Goal: Use online tool/utility: Utilize a website feature to perform a specific function

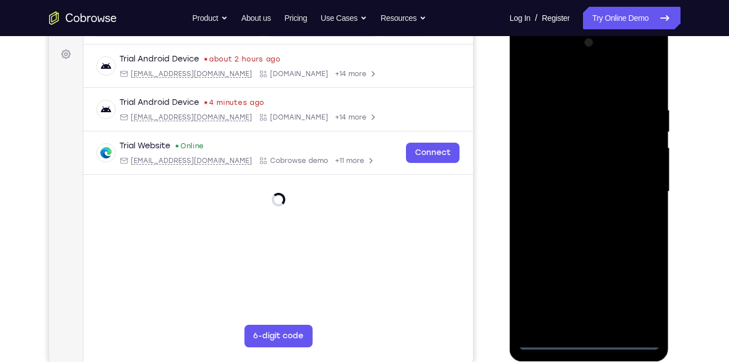
scroll to position [162, 0]
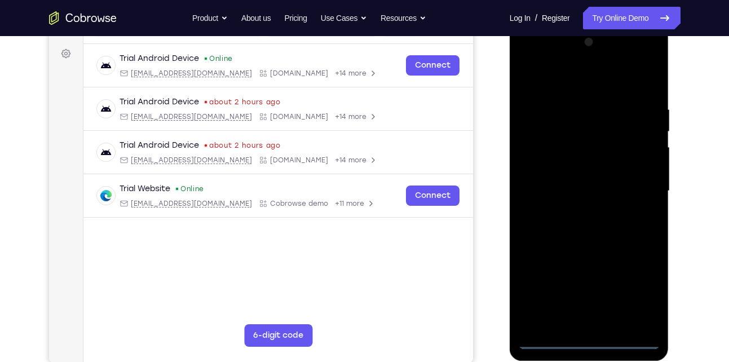
click at [591, 341] on div at bounding box center [589, 191] width 142 height 316
click at [640, 292] on div at bounding box center [589, 191] width 142 height 316
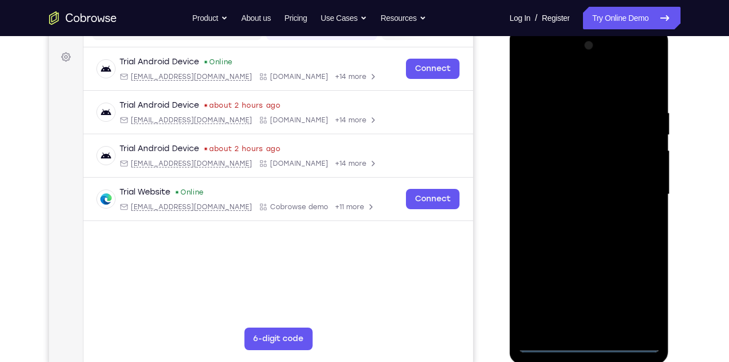
scroll to position [157, 0]
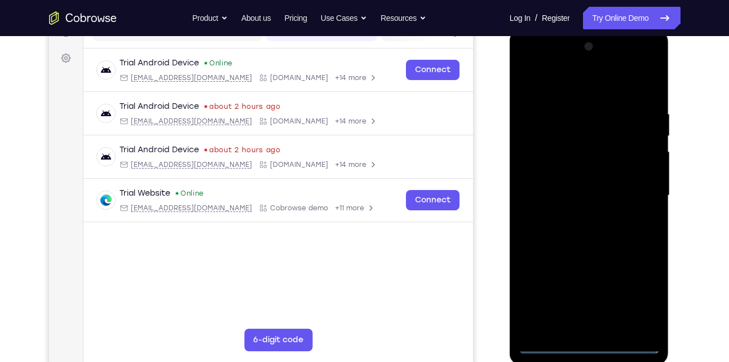
click at [580, 97] on div at bounding box center [589, 196] width 142 height 316
click at [574, 88] on div at bounding box center [589, 196] width 142 height 316
click at [633, 188] on div at bounding box center [589, 196] width 142 height 316
click at [580, 211] on div at bounding box center [589, 196] width 142 height 316
click at [580, 184] on div at bounding box center [589, 196] width 142 height 316
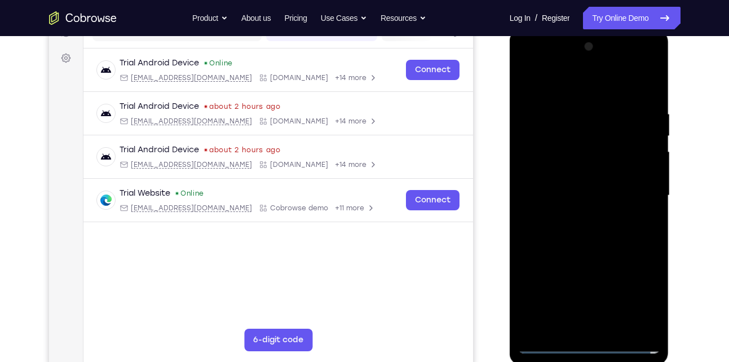
click at [556, 145] on div at bounding box center [589, 196] width 142 height 316
click at [600, 171] on div at bounding box center [589, 196] width 142 height 316
click at [596, 190] on div at bounding box center [589, 196] width 142 height 316
click at [649, 94] on div at bounding box center [589, 196] width 142 height 316
click at [650, 91] on div at bounding box center [589, 196] width 142 height 316
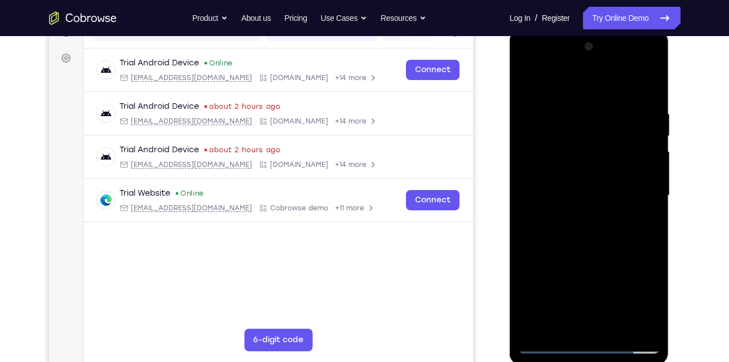
click at [621, 325] on div at bounding box center [589, 196] width 142 height 316
click at [616, 263] on div at bounding box center [589, 196] width 142 height 316
click at [620, 188] on div at bounding box center [589, 196] width 142 height 316
click at [577, 320] on div at bounding box center [589, 196] width 142 height 316
click at [531, 81] on div at bounding box center [589, 196] width 142 height 316
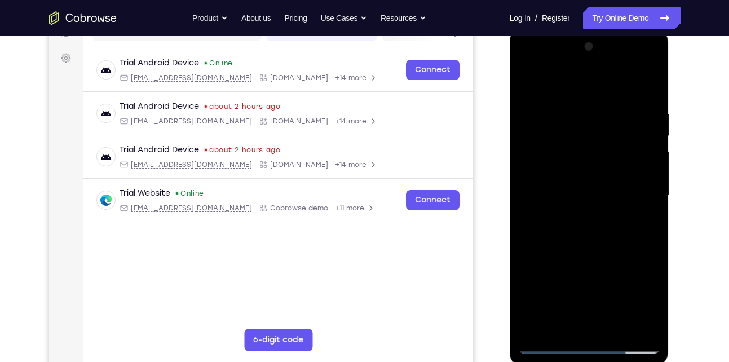
click at [594, 194] on div at bounding box center [589, 196] width 142 height 316
click at [650, 305] on div at bounding box center [589, 196] width 142 height 316
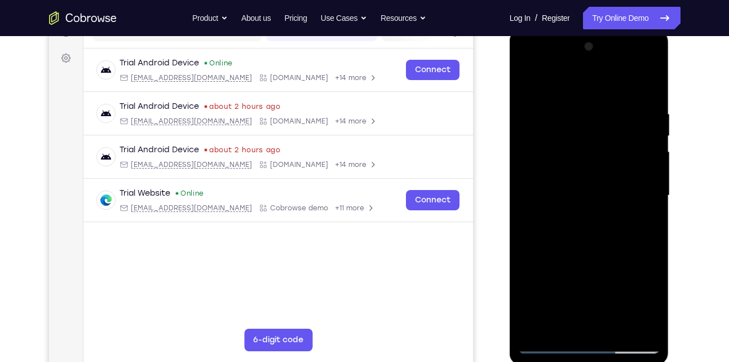
click at [650, 305] on div at bounding box center [589, 196] width 142 height 316
click at [526, 86] on div at bounding box center [589, 196] width 142 height 316
click at [569, 111] on div at bounding box center [589, 196] width 142 height 316
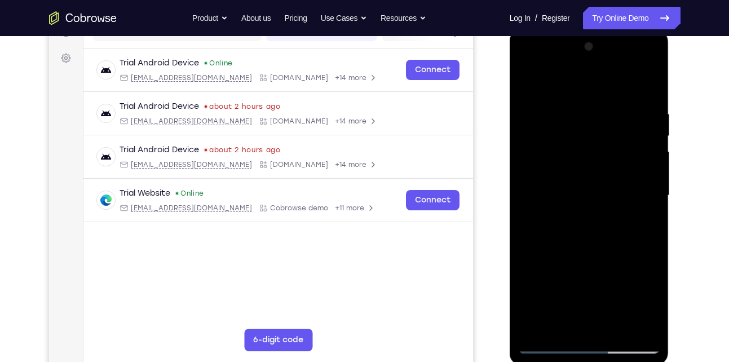
click at [645, 179] on div at bounding box center [589, 196] width 142 height 316
drag, startPoint x: 645, startPoint y: 179, endPoint x: 522, endPoint y: 167, distance: 123.4
click at [522, 167] on div at bounding box center [589, 196] width 142 height 316
drag, startPoint x: 631, startPoint y: 204, endPoint x: 485, endPoint y: 180, distance: 147.9
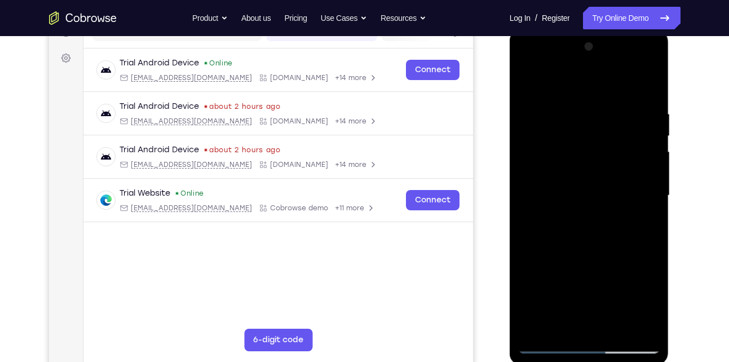
click at [509, 180] on html "Online web based iOS Simulators and Android Emulators. Run iPhone, iPad, Mobile…" at bounding box center [589, 198] width 161 height 338
click at [631, 87] on div at bounding box center [589, 196] width 142 height 316
click at [530, 202] on div at bounding box center [589, 196] width 142 height 316
click at [557, 175] on div at bounding box center [589, 196] width 142 height 316
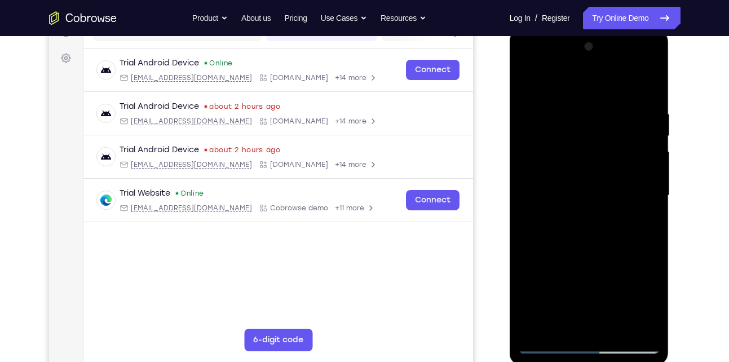
click at [526, 208] on div at bounding box center [589, 196] width 142 height 316
click at [638, 280] on div at bounding box center [589, 196] width 142 height 316
click at [637, 212] on div at bounding box center [589, 196] width 142 height 316
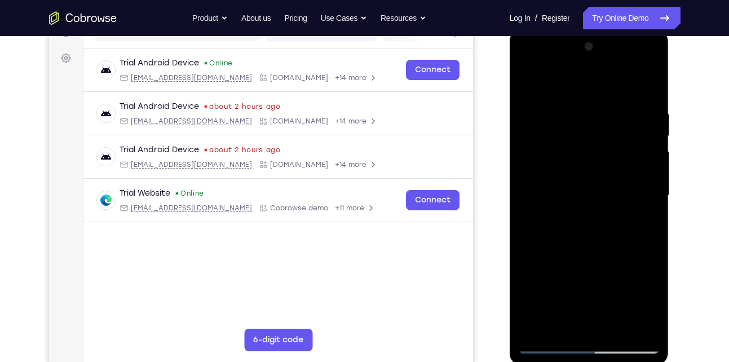
click at [637, 212] on div at bounding box center [589, 196] width 142 height 316
click at [644, 223] on div at bounding box center [589, 196] width 142 height 316
click at [576, 88] on div at bounding box center [589, 196] width 142 height 316
click at [524, 80] on div at bounding box center [589, 196] width 142 height 316
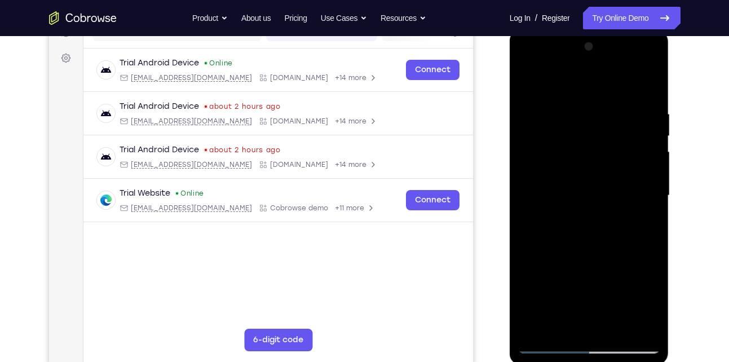
click at [643, 88] on div at bounding box center [589, 196] width 142 height 316
click at [607, 107] on div at bounding box center [589, 196] width 142 height 316
click at [650, 77] on div at bounding box center [589, 196] width 142 height 316
click at [647, 190] on div at bounding box center [589, 196] width 142 height 316
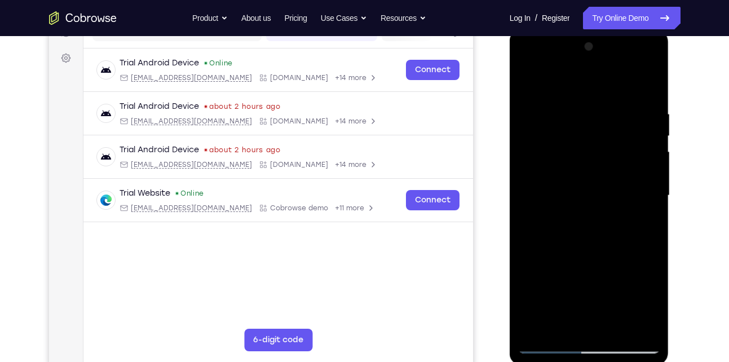
click at [650, 194] on div at bounding box center [589, 196] width 142 height 316
click at [651, 204] on div at bounding box center [589, 196] width 142 height 316
click at [653, 205] on div at bounding box center [589, 196] width 142 height 316
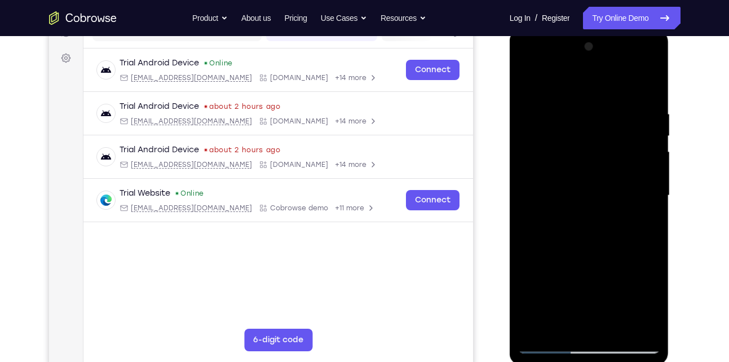
click at [531, 220] on div at bounding box center [589, 196] width 142 height 316
click at [520, 220] on div at bounding box center [589, 196] width 142 height 316
click at [650, 204] on div at bounding box center [589, 196] width 142 height 316
click at [639, 278] on div at bounding box center [589, 196] width 142 height 316
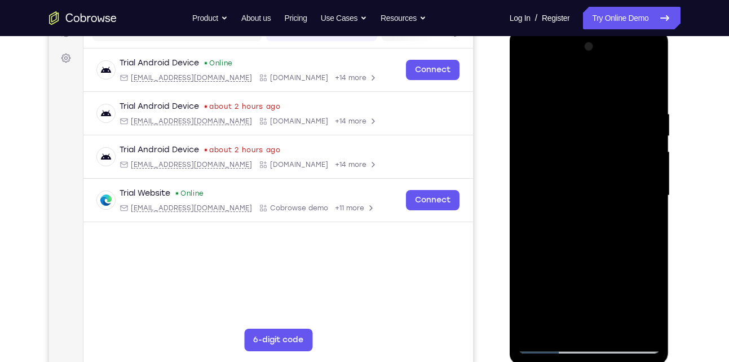
click at [533, 296] on div at bounding box center [589, 196] width 142 height 316
click at [638, 198] on div at bounding box center [589, 196] width 142 height 316
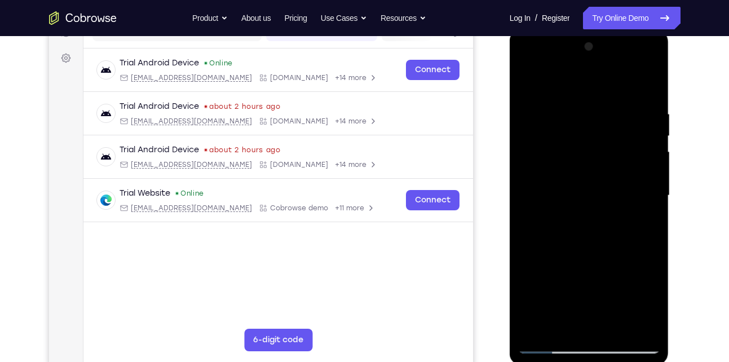
click at [644, 162] on div at bounding box center [589, 196] width 142 height 316
click at [644, 163] on div at bounding box center [589, 196] width 142 height 316
click at [644, 143] on div at bounding box center [589, 196] width 142 height 316
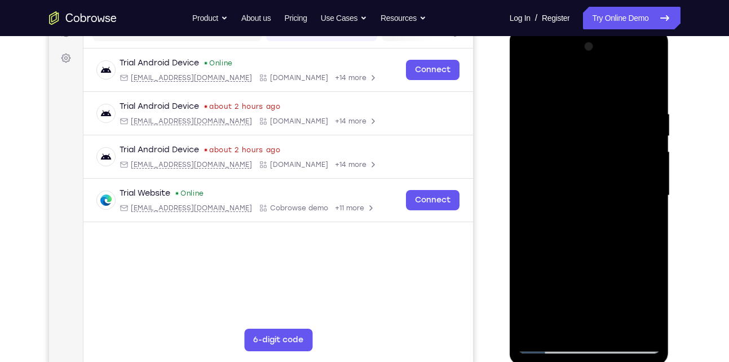
click at [645, 136] on div at bounding box center [589, 196] width 142 height 316
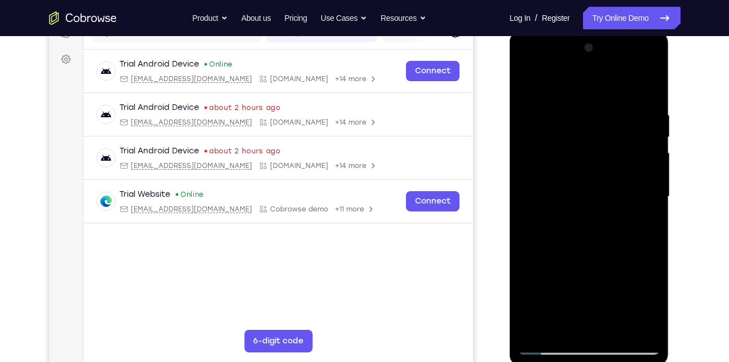
click at [650, 298] on div at bounding box center [589, 197] width 142 height 316
click at [646, 90] on div at bounding box center [589, 197] width 142 height 316
click at [617, 327] on div at bounding box center [589, 197] width 142 height 316
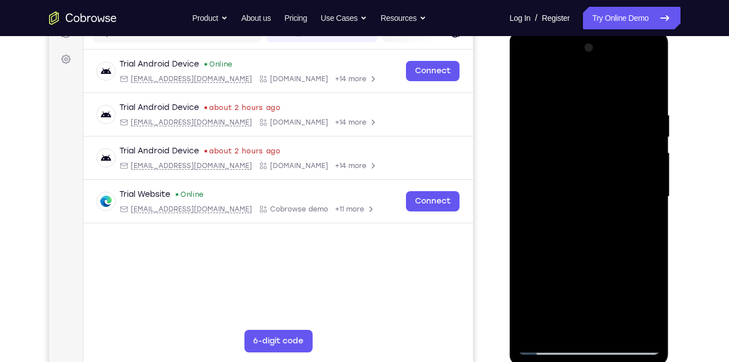
click at [545, 345] on div at bounding box center [589, 197] width 142 height 316
click at [536, 327] on div at bounding box center [589, 197] width 142 height 316
drag, startPoint x: 592, startPoint y: 269, endPoint x: 607, endPoint y: 220, distance: 51.3
click at [607, 220] on div at bounding box center [589, 197] width 142 height 316
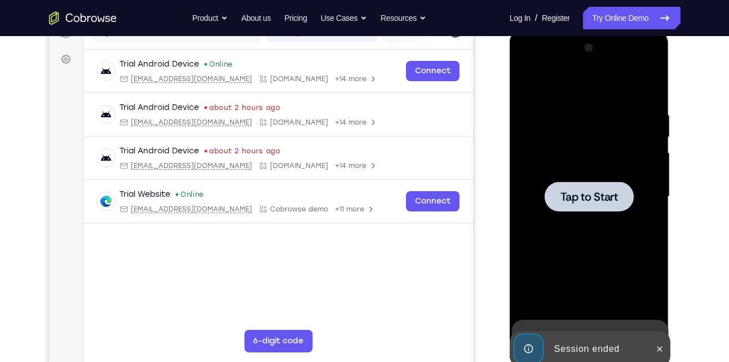
click at [593, 198] on span "Tap to Start" at bounding box center [588, 196] width 57 height 11
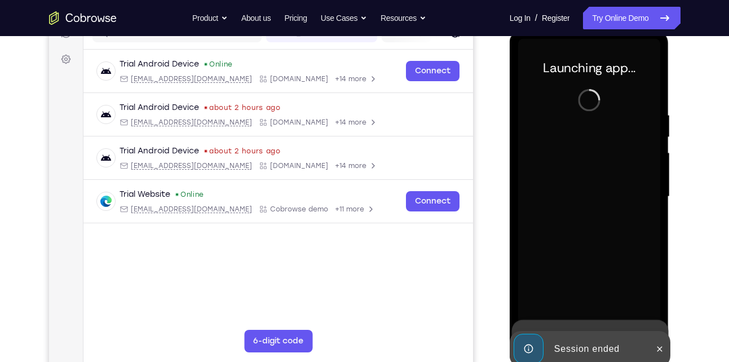
click at [640, 122] on div at bounding box center [589, 197] width 142 height 316
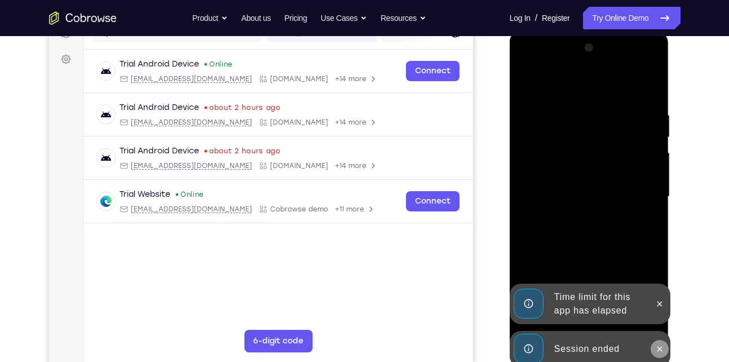
click at [659, 342] on button at bounding box center [659, 349] width 18 height 18
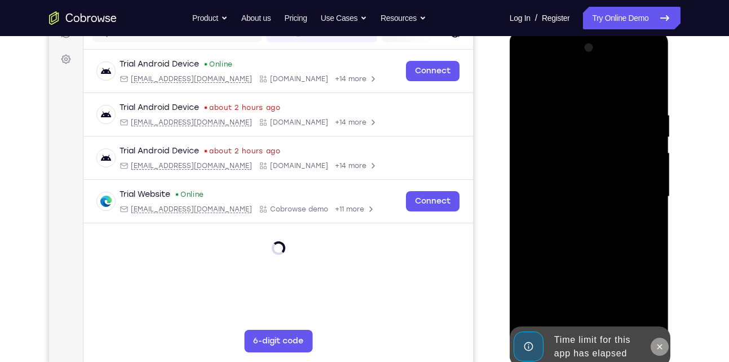
click at [660, 344] on icon at bounding box center [659, 346] width 9 height 9
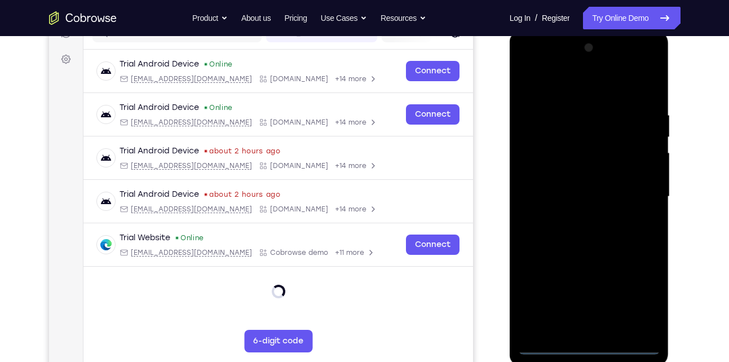
click at [588, 349] on div at bounding box center [589, 197] width 142 height 316
click at [636, 301] on div at bounding box center [589, 197] width 142 height 316
click at [554, 83] on div at bounding box center [589, 197] width 142 height 316
click at [641, 196] on div at bounding box center [589, 197] width 142 height 316
click at [577, 216] on div at bounding box center [589, 197] width 142 height 316
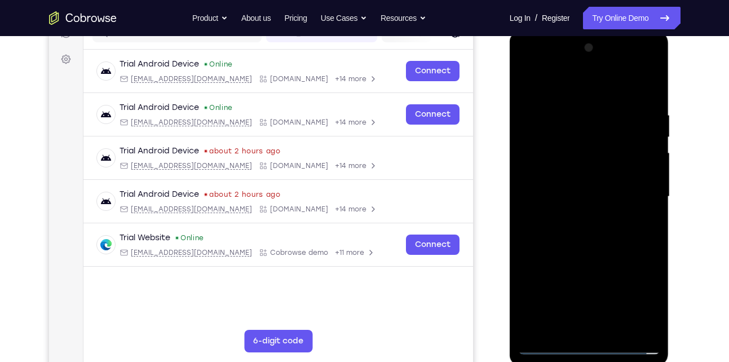
click at [589, 185] on div at bounding box center [589, 197] width 142 height 316
click at [572, 179] on div at bounding box center [589, 197] width 142 height 316
click at [578, 192] on div at bounding box center [589, 197] width 142 height 316
click at [587, 236] on div at bounding box center [589, 197] width 142 height 316
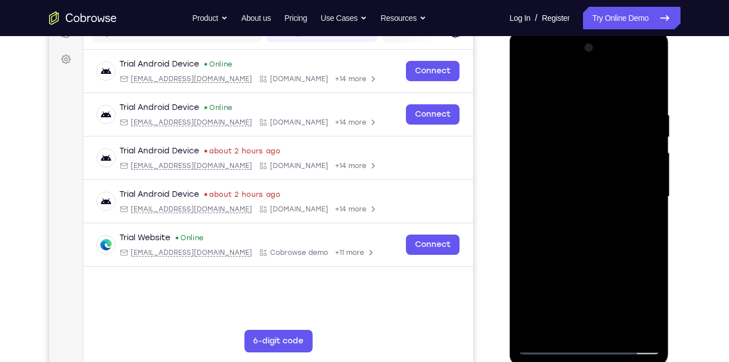
click at [587, 236] on div at bounding box center [589, 197] width 142 height 316
click at [650, 101] on div at bounding box center [589, 197] width 142 height 316
click at [652, 246] on div at bounding box center [589, 197] width 142 height 316
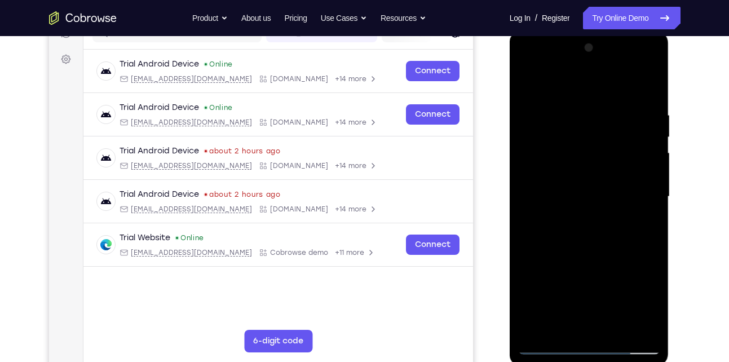
click at [622, 327] on div at bounding box center [589, 197] width 142 height 316
click at [609, 248] on div at bounding box center [589, 197] width 142 height 316
click at [594, 192] on div at bounding box center [589, 197] width 142 height 316
click at [575, 324] on div at bounding box center [589, 197] width 142 height 316
click at [591, 223] on div at bounding box center [589, 197] width 142 height 316
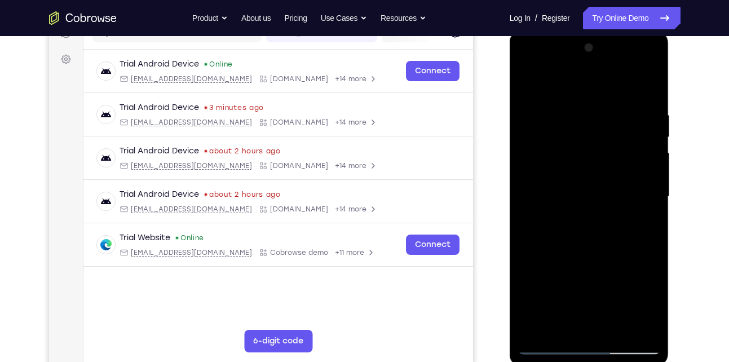
click at [638, 224] on div at bounding box center [589, 197] width 142 height 316
click at [527, 87] on div at bounding box center [589, 197] width 142 height 316
click at [532, 78] on div at bounding box center [589, 197] width 142 height 316
click at [645, 243] on div at bounding box center [589, 197] width 142 height 316
click at [650, 245] on div at bounding box center [589, 197] width 142 height 316
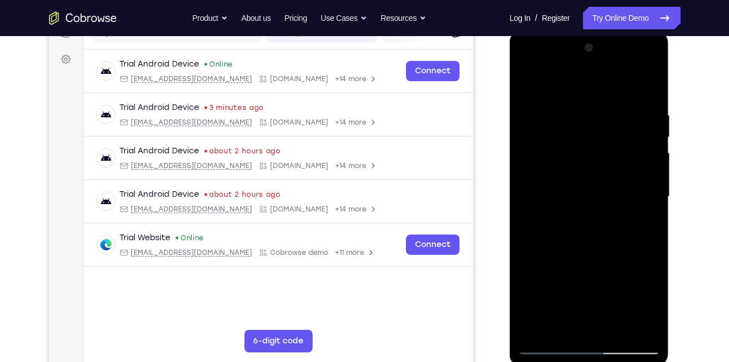
click at [650, 245] on div at bounding box center [589, 197] width 142 height 316
click at [552, 143] on div at bounding box center [589, 197] width 142 height 316
drag, startPoint x: 581, startPoint y: 214, endPoint x: 604, endPoint y: 51, distance: 165.0
click at [604, 51] on div at bounding box center [589, 197] width 142 height 316
drag, startPoint x: 576, startPoint y: 258, endPoint x: 587, endPoint y: 183, distance: 76.2
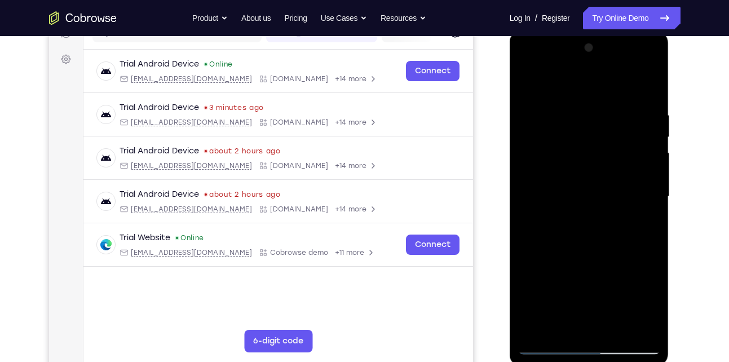
click at [587, 183] on div at bounding box center [589, 197] width 142 height 316
click at [637, 223] on div at bounding box center [589, 197] width 142 height 316
drag, startPoint x: 607, startPoint y: 220, endPoint x: 601, endPoint y: 306, distance: 85.8
click at [601, 306] on div at bounding box center [589, 197] width 142 height 316
click at [654, 193] on div at bounding box center [589, 197] width 142 height 316
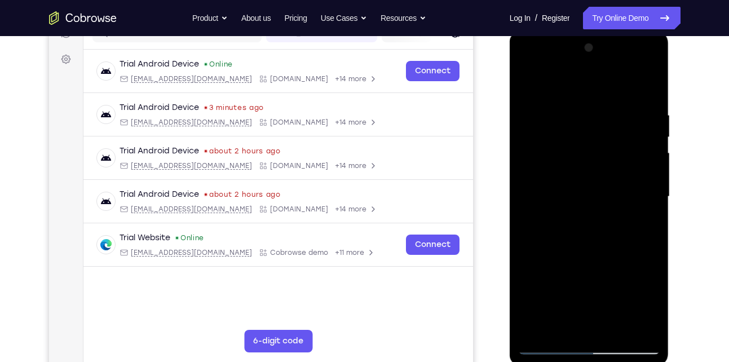
click at [654, 193] on div at bounding box center [589, 197] width 142 height 316
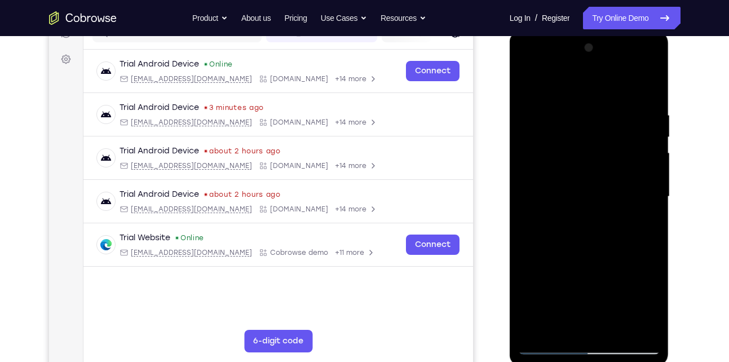
click at [654, 193] on div at bounding box center [589, 197] width 142 height 316
click at [653, 198] on div at bounding box center [589, 197] width 142 height 316
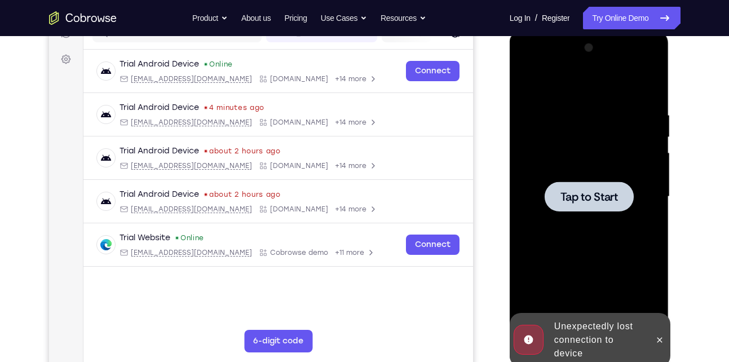
click at [580, 206] on div at bounding box center [588, 196] width 89 height 30
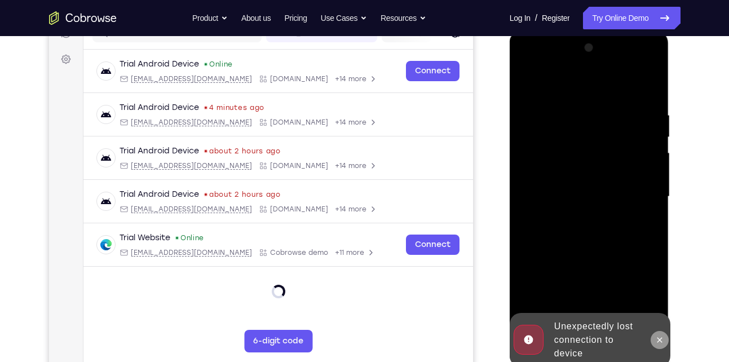
click at [651, 336] on button at bounding box center [659, 340] width 18 height 18
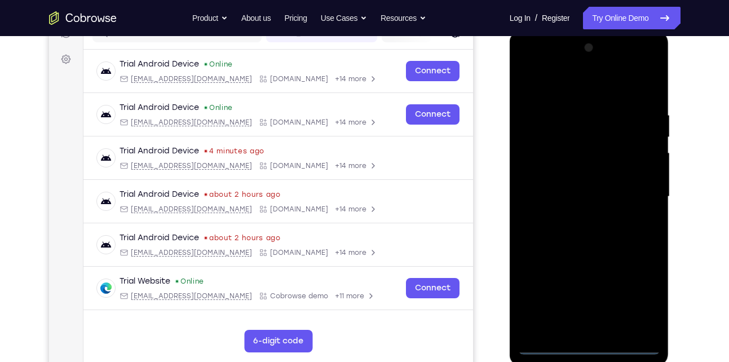
click at [594, 344] on div at bounding box center [589, 197] width 142 height 316
click at [639, 298] on div at bounding box center [589, 197] width 142 height 316
click at [563, 83] on div at bounding box center [589, 197] width 142 height 316
click at [635, 189] on div at bounding box center [589, 197] width 142 height 316
click at [602, 329] on div at bounding box center [589, 197] width 142 height 316
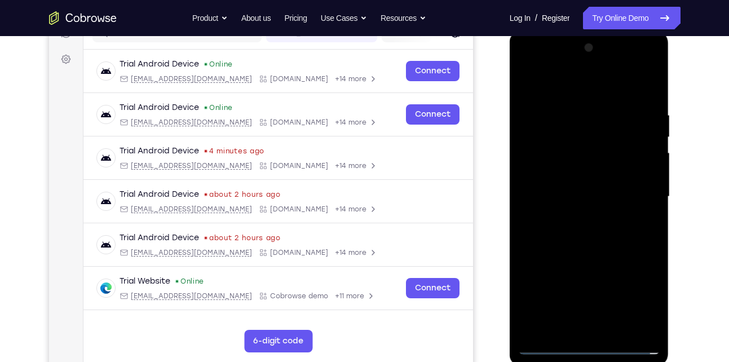
click at [556, 190] on div at bounding box center [589, 197] width 142 height 316
click at [563, 170] on div at bounding box center [589, 197] width 142 height 316
click at [562, 197] on div at bounding box center [589, 197] width 142 height 316
click at [589, 230] on div at bounding box center [589, 197] width 142 height 316
click at [644, 103] on div at bounding box center [589, 197] width 142 height 316
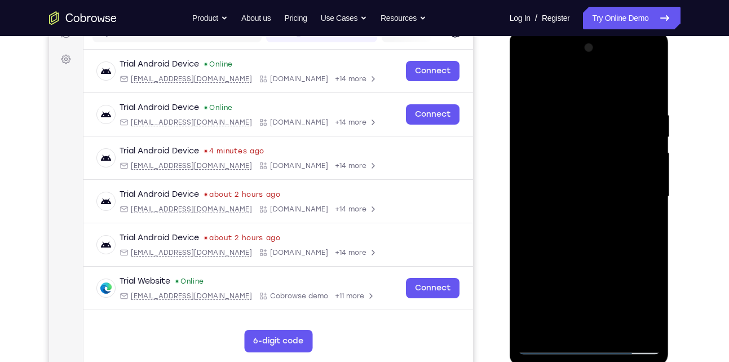
click at [649, 95] on div at bounding box center [589, 197] width 142 height 316
click at [618, 326] on div at bounding box center [589, 197] width 142 height 316
click at [611, 255] on div at bounding box center [589, 197] width 142 height 316
click at [532, 78] on div at bounding box center [589, 197] width 142 height 316
drag, startPoint x: 601, startPoint y: 223, endPoint x: 592, endPoint y: 81, distance: 142.3
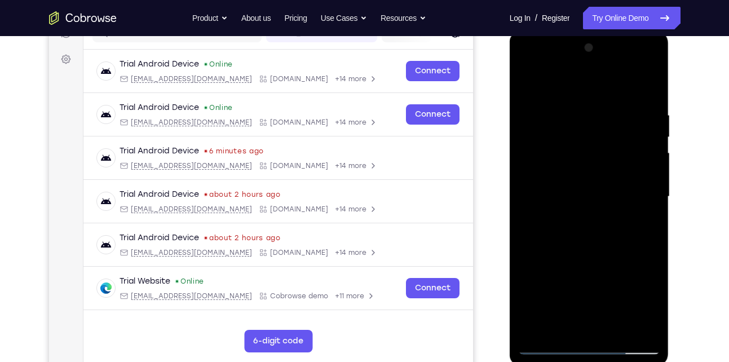
click at [592, 81] on div at bounding box center [589, 197] width 142 height 316
drag, startPoint x: 628, startPoint y: 189, endPoint x: 630, endPoint y: 142, distance: 47.4
click at [630, 142] on div at bounding box center [589, 197] width 142 height 316
drag, startPoint x: 589, startPoint y: 165, endPoint x: 571, endPoint y: 47, distance: 119.7
click at [571, 47] on div at bounding box center [589, 197] width 142 height 316
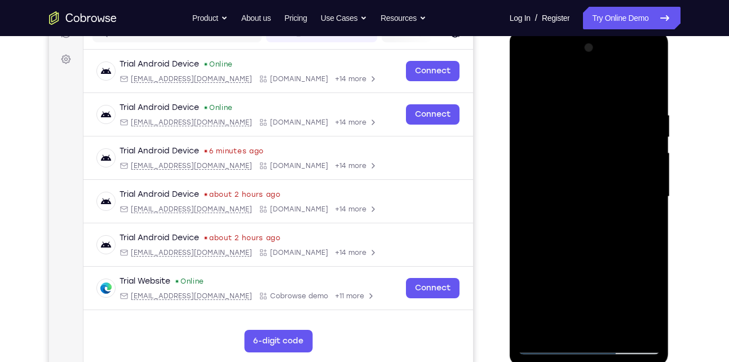
drag, startPoint x: 602, startPoint y: 259, endPoint x: 610, endPoint y: 93, distance: 165.8
click at [610, 93] on div at bounding box center [589, 197] width 142 height 316
drag, startPoint x: 622, startPoint y: 234, endPoint x: 610, endPoint y: 137, distance: 97.6
click at [610, 137] on div at bounding box center [589, 197] width 142 height 316
drag, startPoint x: 624, startPoint y: 224, endPoint x: 618, endPoint y: 119, distance: 105.6
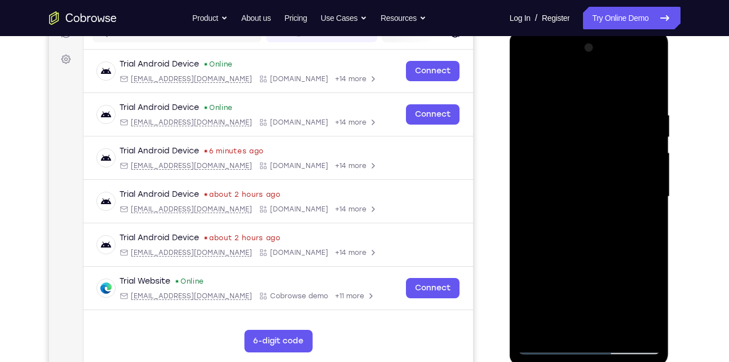
click at [618, 119] on div at bounding box center [589, 197] width 142 height 316
drag, startPoint x: 595, startPoint y: 246, endPoint x: 607, endPoint y: 77, distance: 170.1
click at [607, 77] on div at bounding box center [589, 197] width 142 height 316
drag, startPoint x: 623, startPoint y: 216, endPoint x: 615, endPoint y: 17, distance: 199.1
click at [615, 30] on html "Online web based iOS Simulators and Android Emulators. Run iPhone, iPad, Mobile…" at bounding box center [589, 199] width 161 height 338
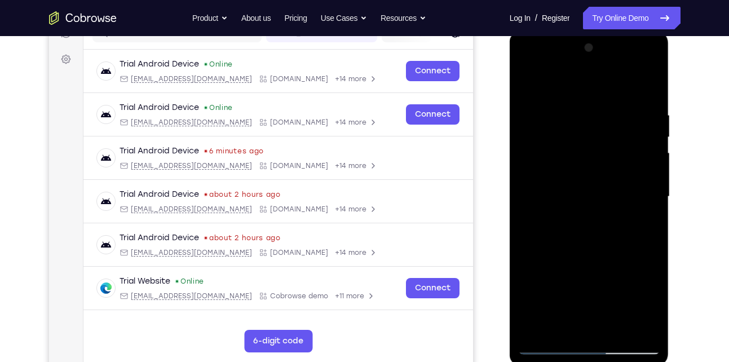
drag, startPoint x: 610, startPoint y: 216, endPoint x: 643, endPoint y: 85, distance: 135.4
click at [643, 85] on div at bounding box center [589, 197] width 142 height 316
drag, startPoint x: 609, startPoint y: 294, endPoint x: 626, endPoint y: 100, distance: 194.1
click at [626, 100] on div at bounding box center [589, 197] width 142 height 316
drag, startPoint x: 607, startPoint y: 258, endPoint x: 616, endPoint y: 103, distance: 155.2
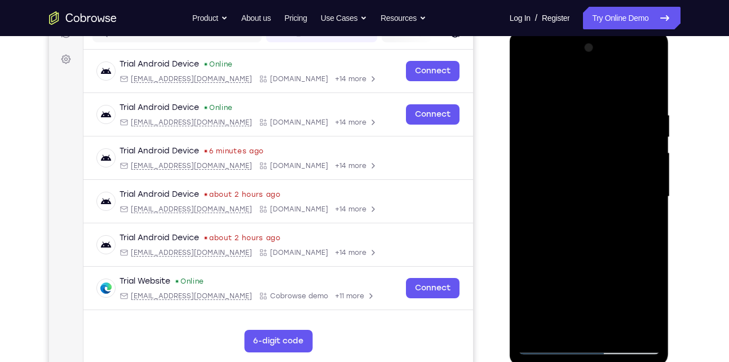
click at [616, 103] on div at bounding box center [589, 197] width 142 height 316
click at [647, 80] on div at bounding box center [589, 197] width 142 height 316
click at [529, 84] on div at bounding box center [589, 197] width 142 height 316
click at [614, 322] on div at bounding box center [589, 197] width 142 height 316
click at [653, 137] on div at bounding box center [589, 197] width 142 height 316
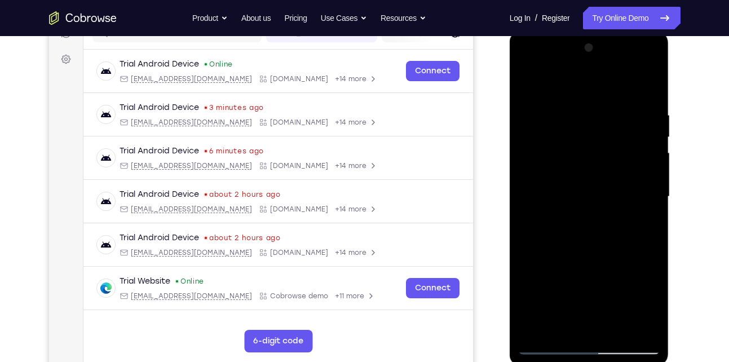
click at [632, 141] on div at bounding box center [589, 197] width 142 height 316
click at [618, 241] on div at bounding box center [589, 197] width 142 height 316
click at [527, 85] on div at bounding box center [589, 197] width 142 height 316
click at [594, 324] on div at bounding box center [589, 197] width 142 height 316
click at [538, 326] on div at bounding box center [589, 197] width 142 height 316
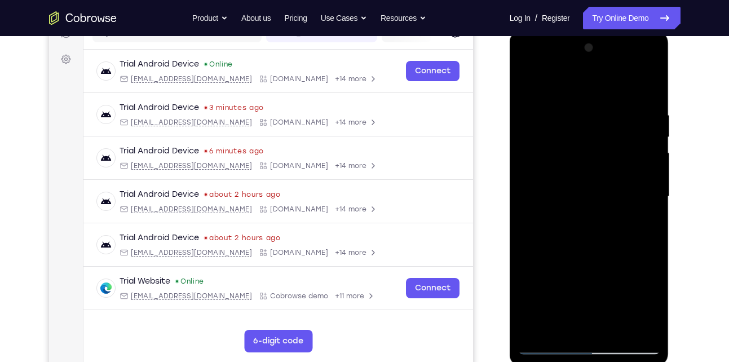
click at [538, 326] on div at bounding box center [589, 197] width 142 height 316
